Goal: Information Seeking & Learning: Find specific fact

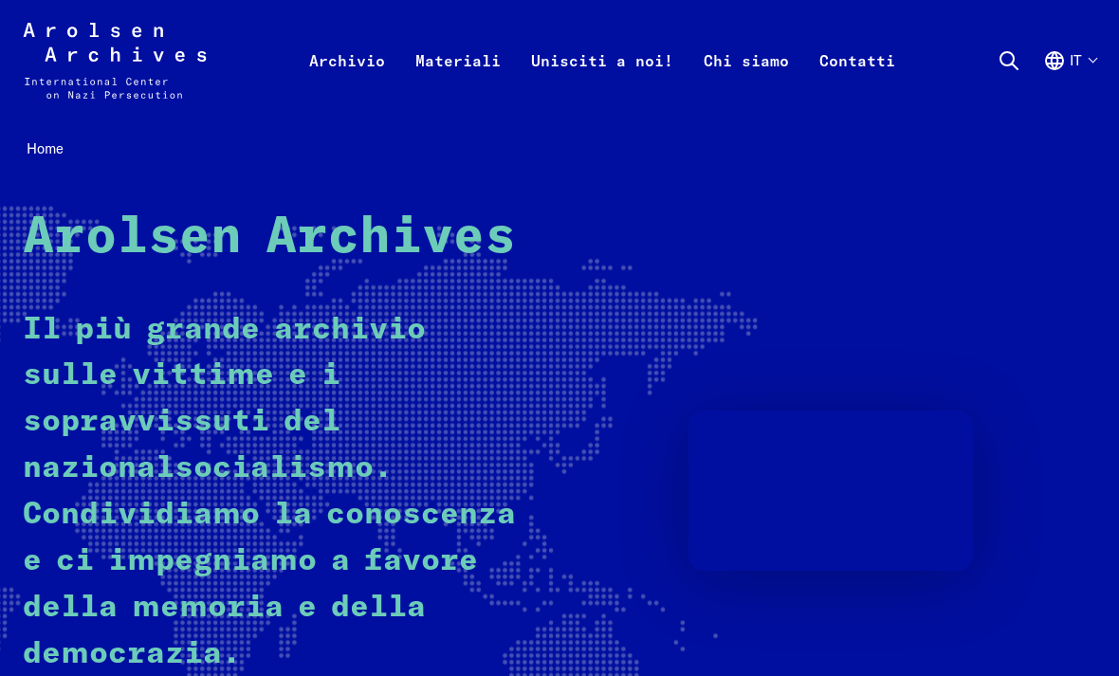
click at [477, 64] on link "Materiali" at bounding box center [458, 83] width 116 height 76
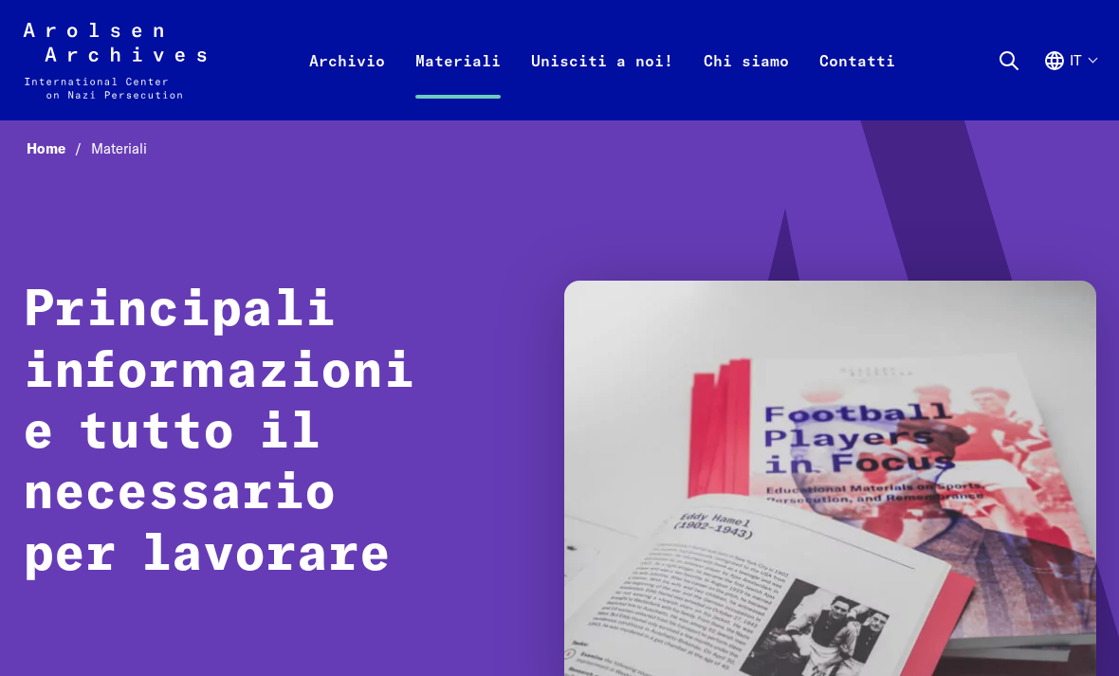
click at [356, 65] on link "Archivio" at bounding box center [347, 83] width 106 height 76
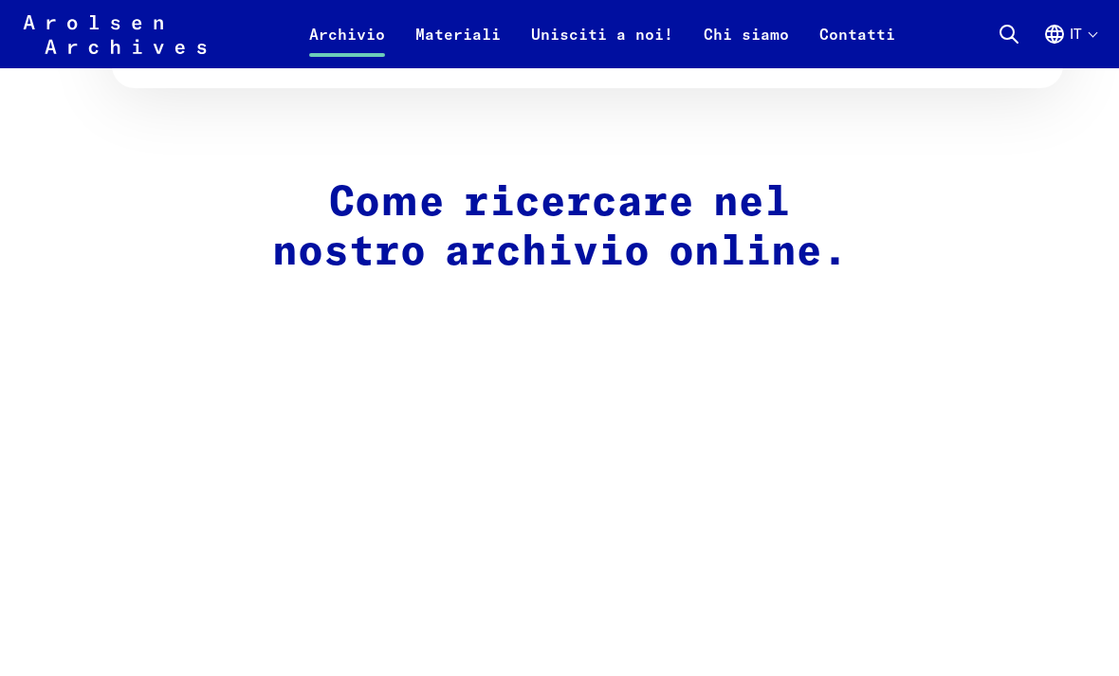
scroll to position [1388, 0]
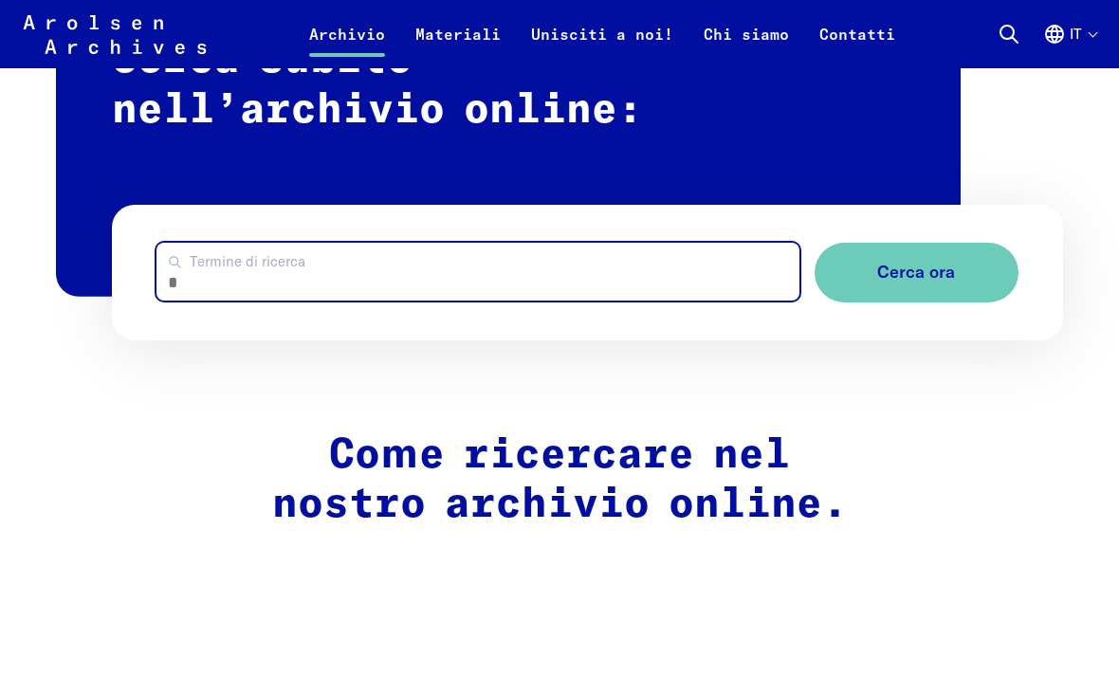
click at [265, 255] on input "Termine di ricerca" at bounding box center [477, 272] width 643 height 58
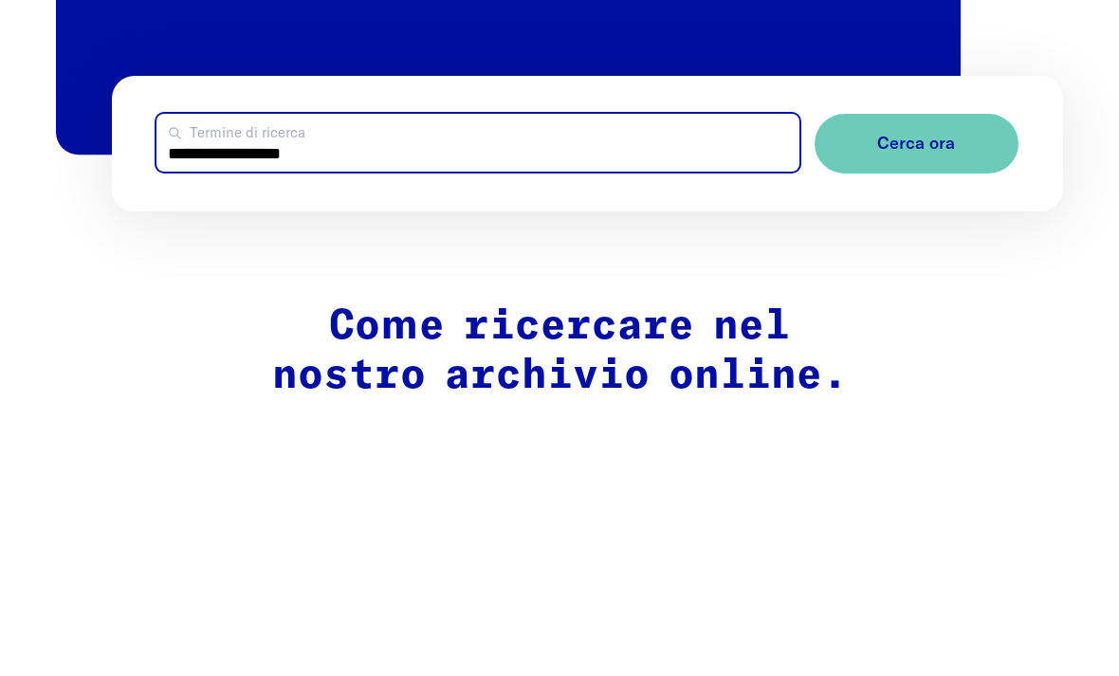
type input "**********"
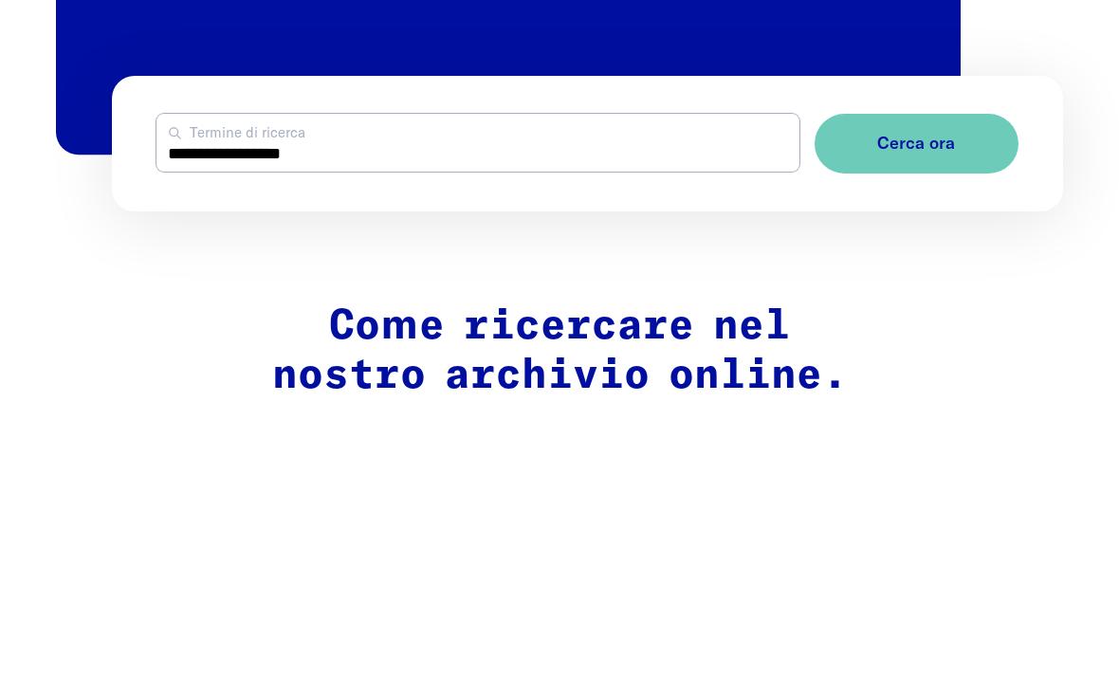
click at [929, 264] on span "Cerca ora" at bounding box center [916, 274] width 78 height 20
